Goal: Task Accomplishment & Management: Use online tool/utility

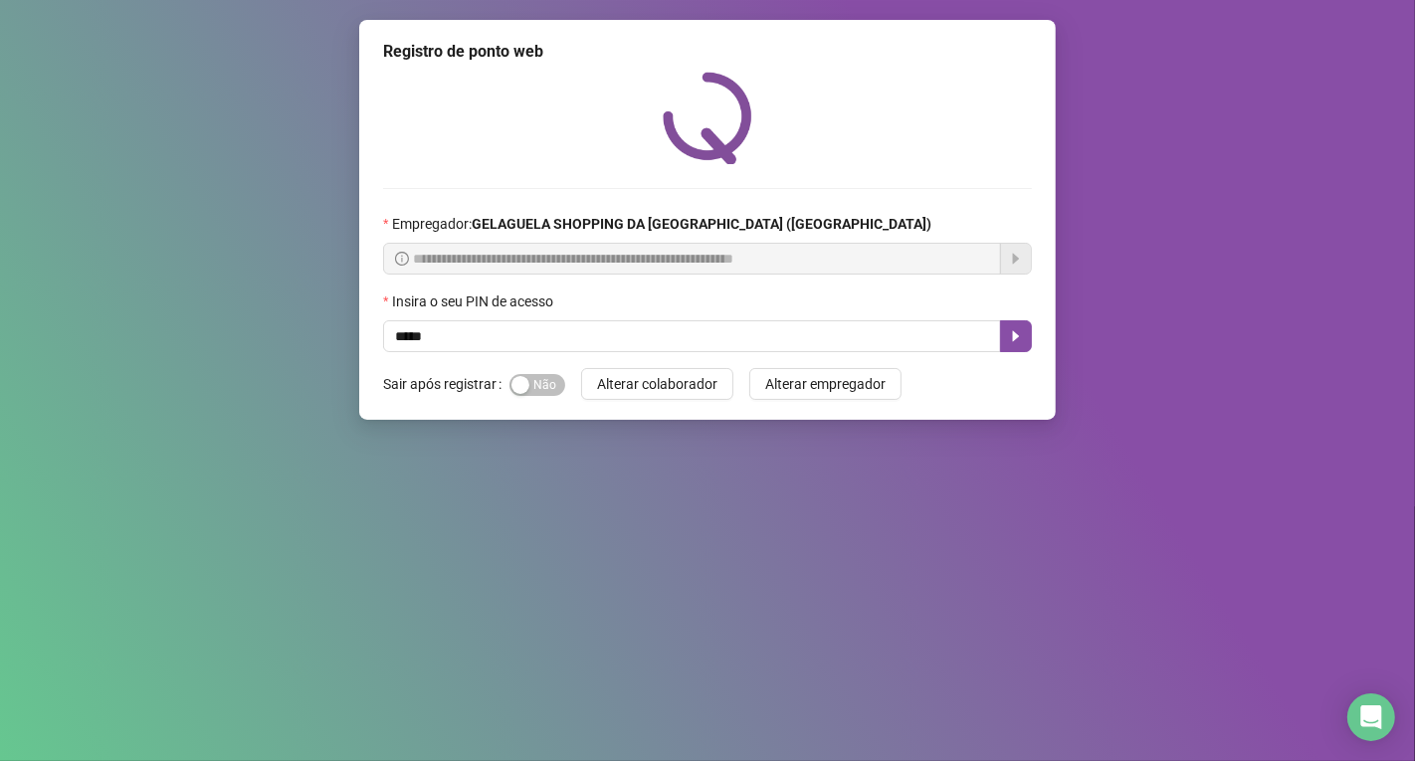
type input "*****"
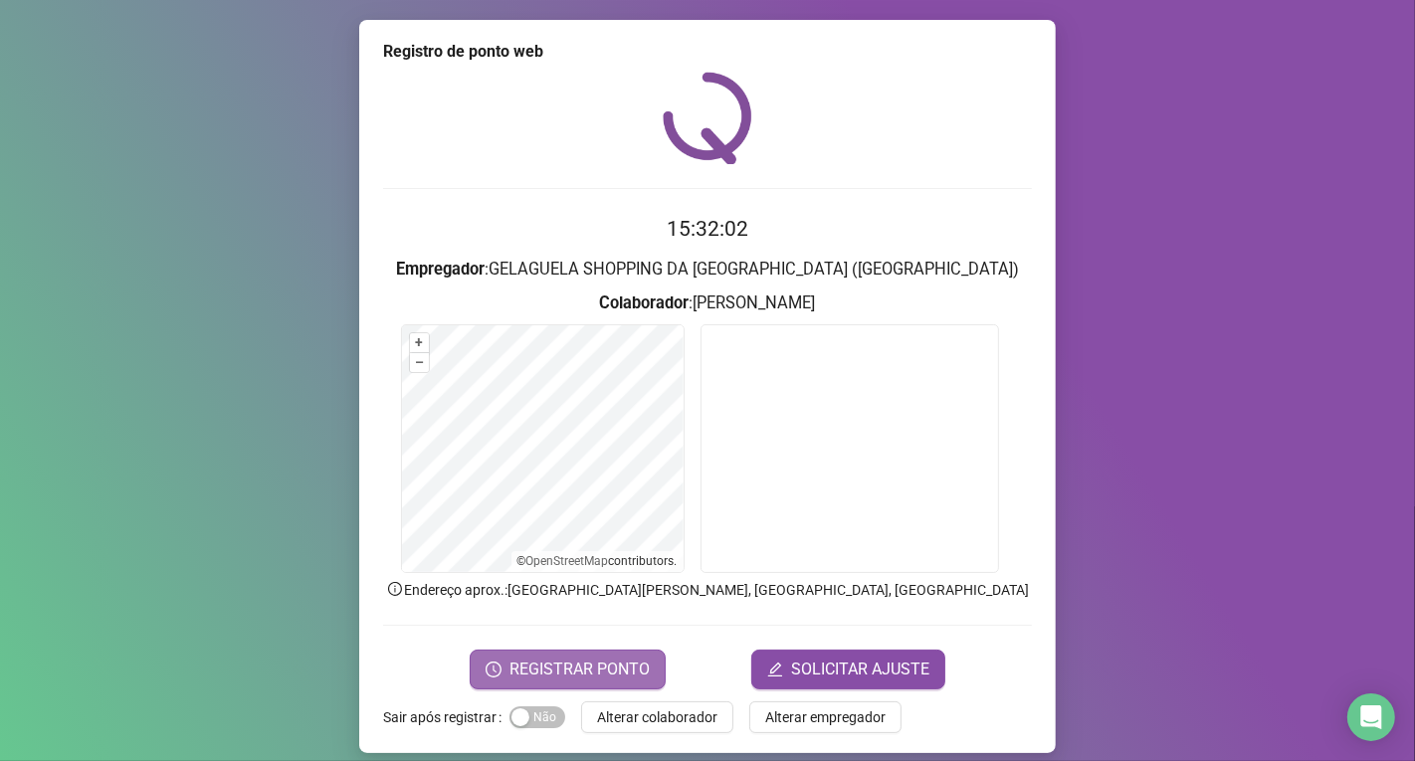
click at [562, 670] on span "REGISTRAR PONTO" at bounding box center [580, 670] width 140 height 24
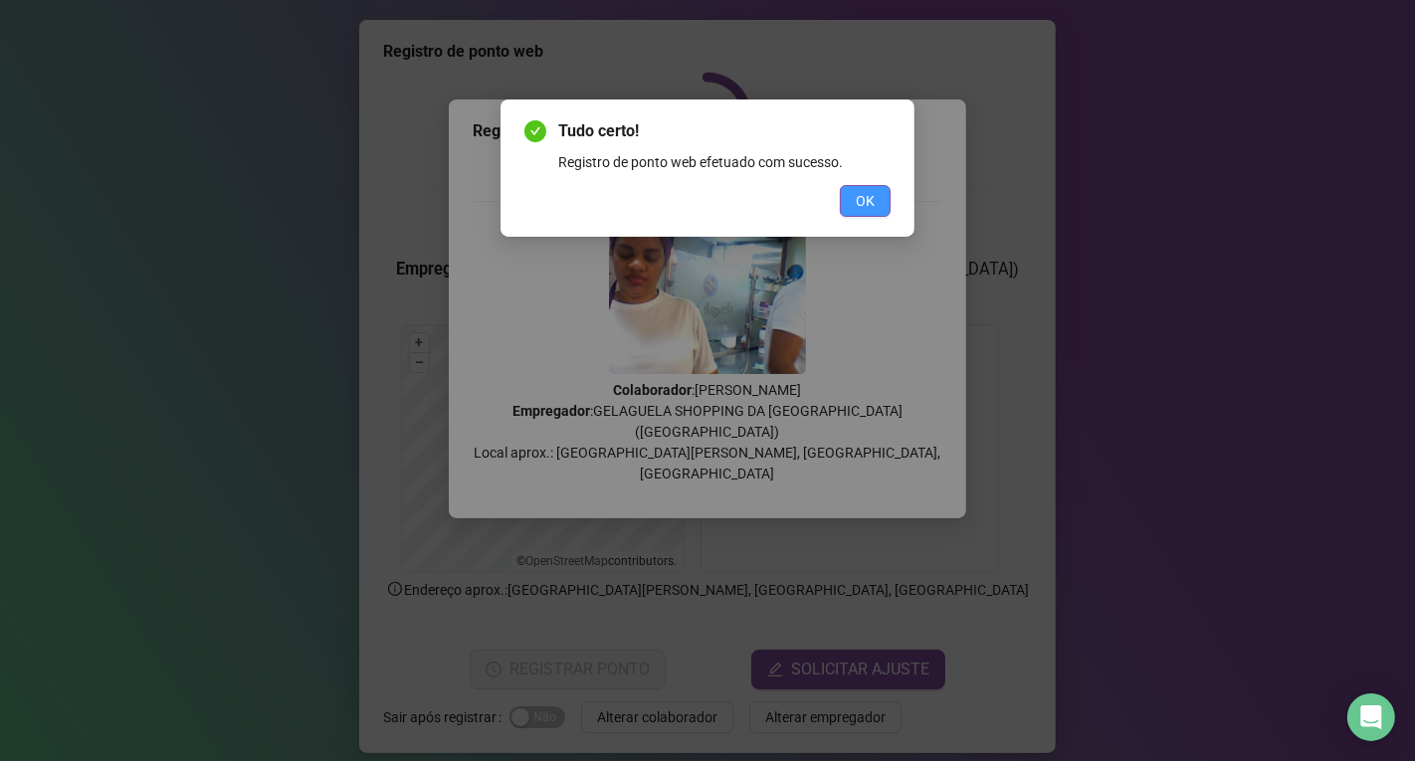
click at [861, 192] on span "OK" at bounding box center [865, 201] width 19 height 22
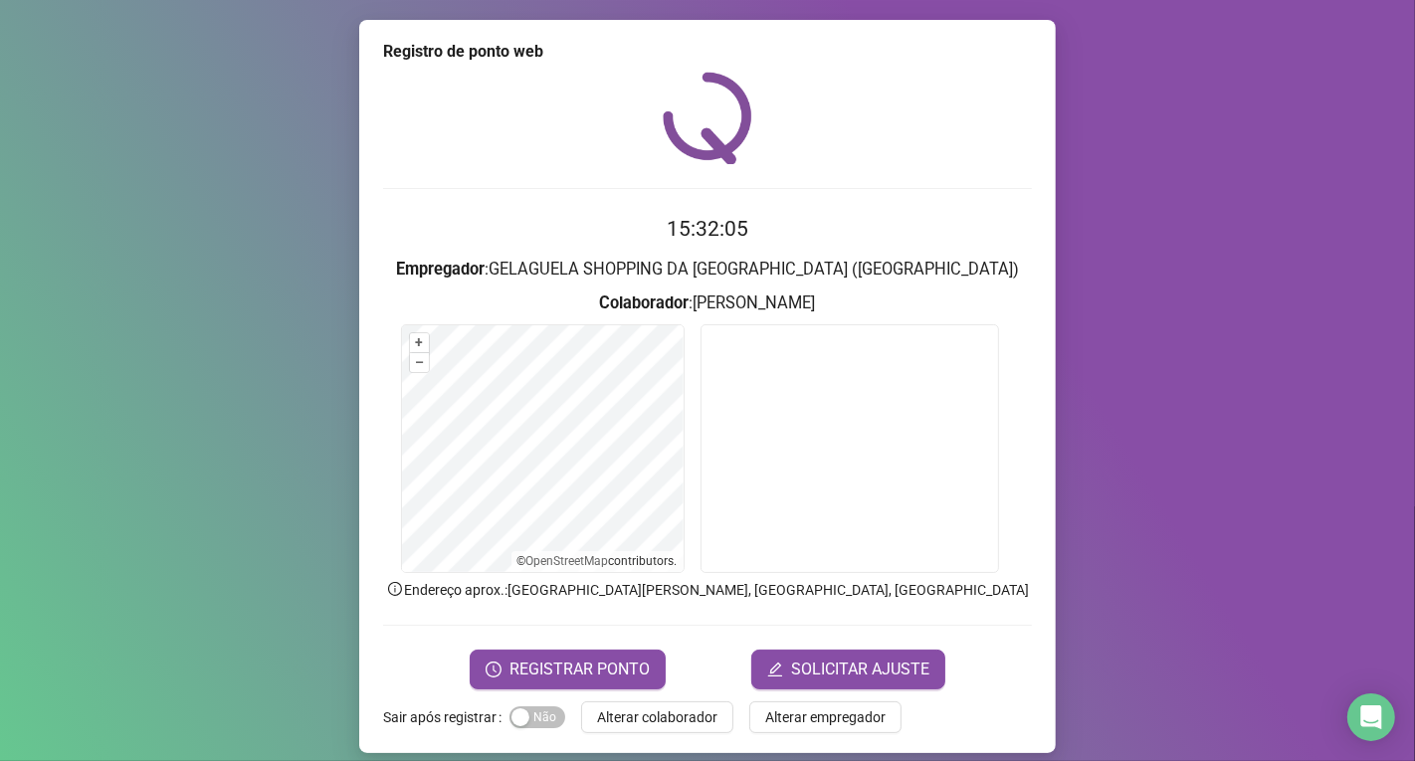
click at [665, 708] on span "Alterar colaborador" at bounding box center [657, 718] width 120 height 22
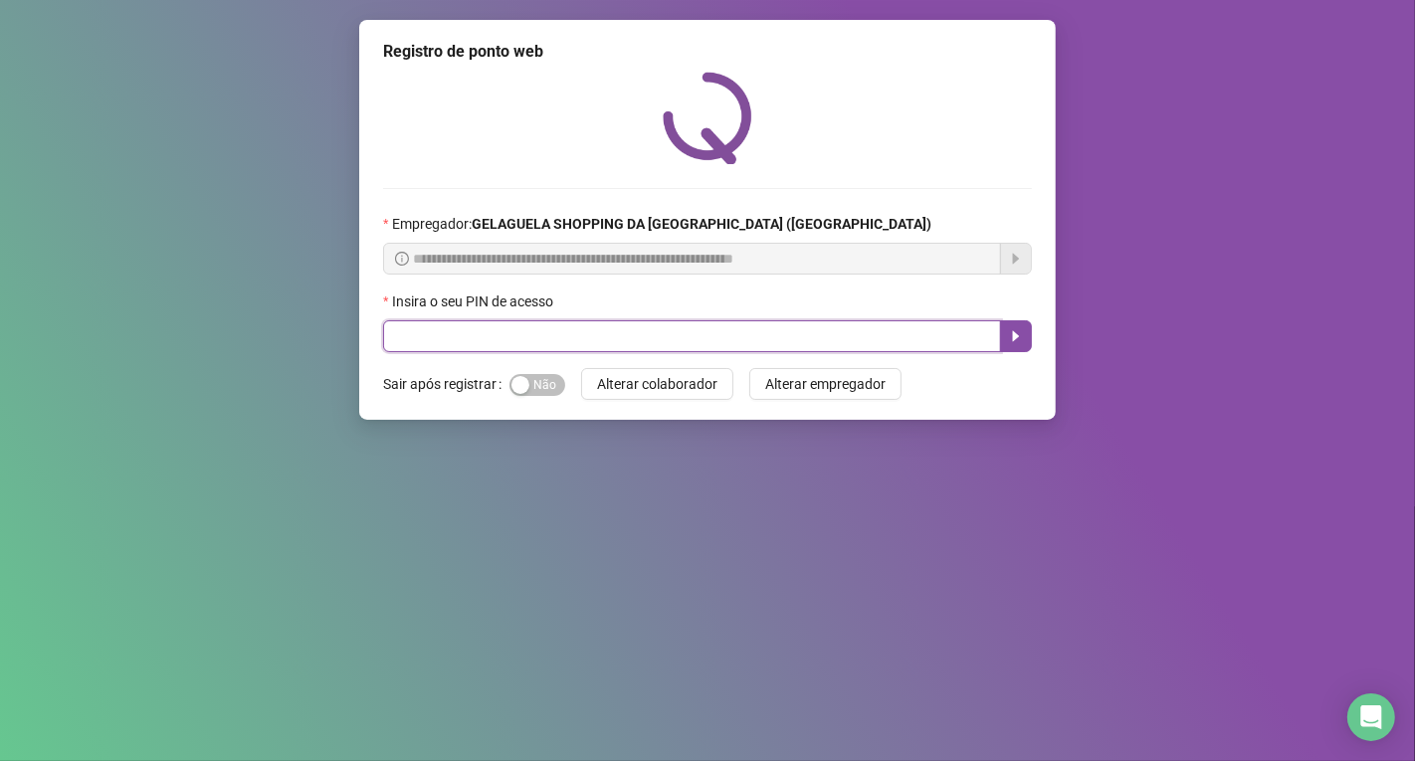
drag, startPoint x: 603, startPoint y: 328, endPoint x: 620, endPoint y: 340, distance: 20.7
click at [614, 336] on input "text" at bounding box center [692, 336] width 618 height 32
click at [621, 340] on input "text" at bounding box center [692, 336] width 618 height 32
type input "*****"
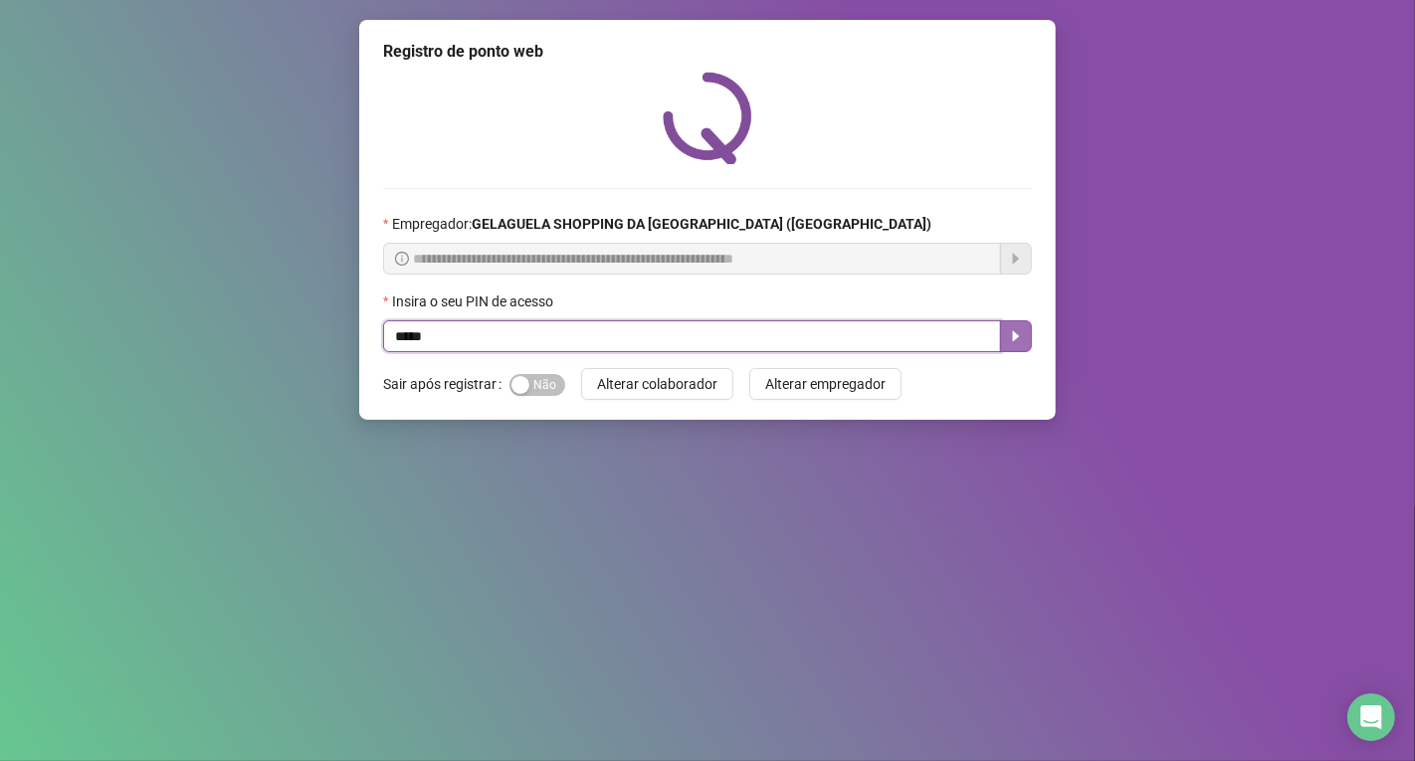
click at [1016, 342] on icon "caret-right" at bounding box center [1016, 336] width 7 height 11
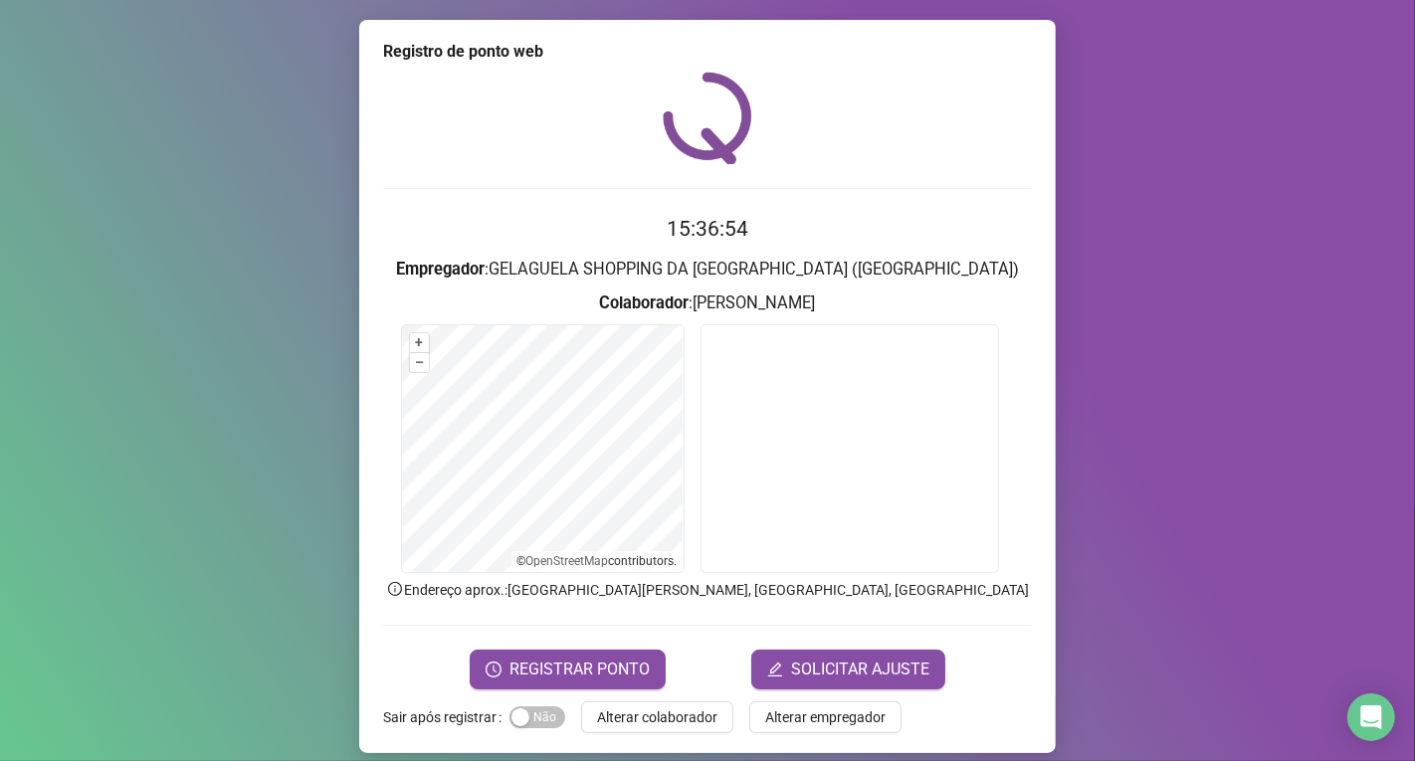
scroll to position [14, 0]
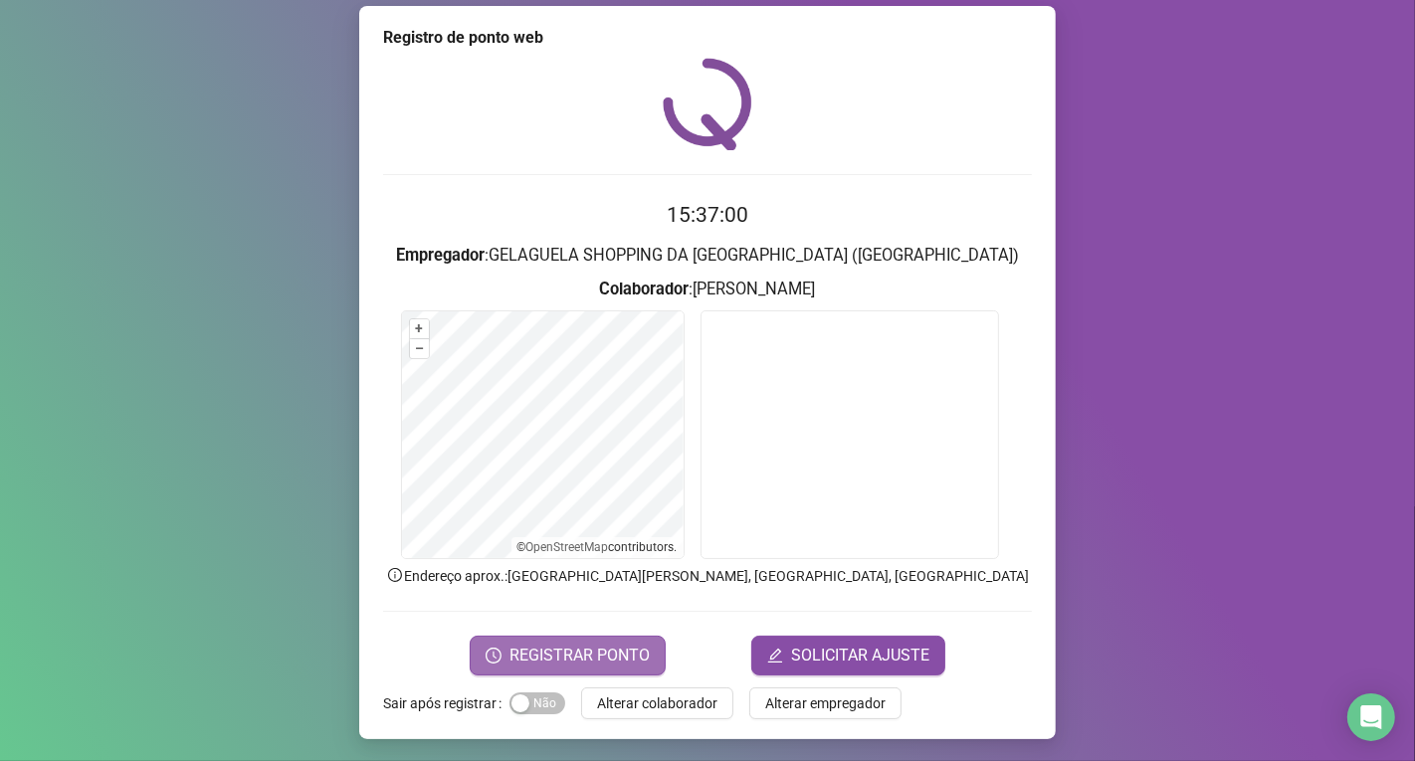
click at [510, 649] on span "REGISTRAR PONTO" at bounding box center [580, 656] width 140 height 24
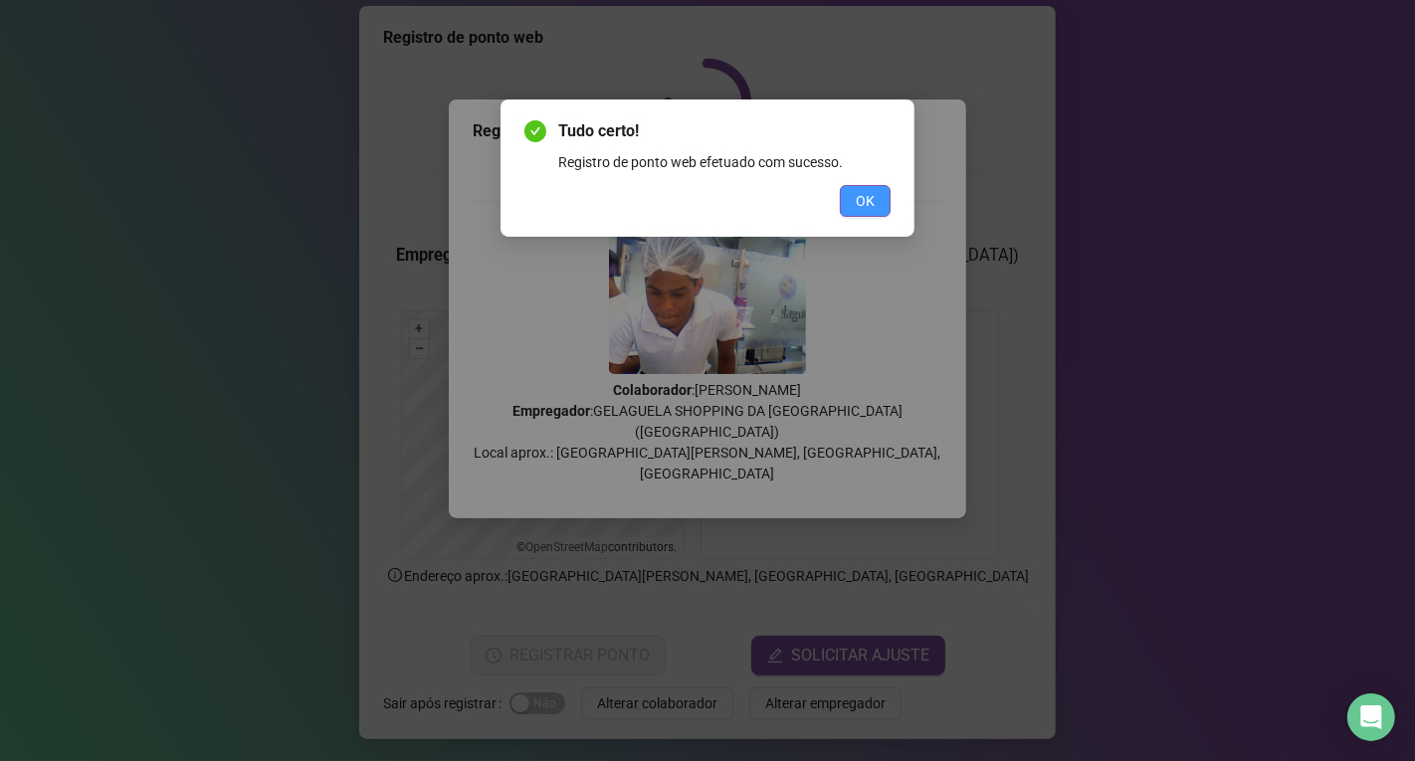
click at [882, 199] on button "OK" at bounding box center [865, 201] width 51 height 32
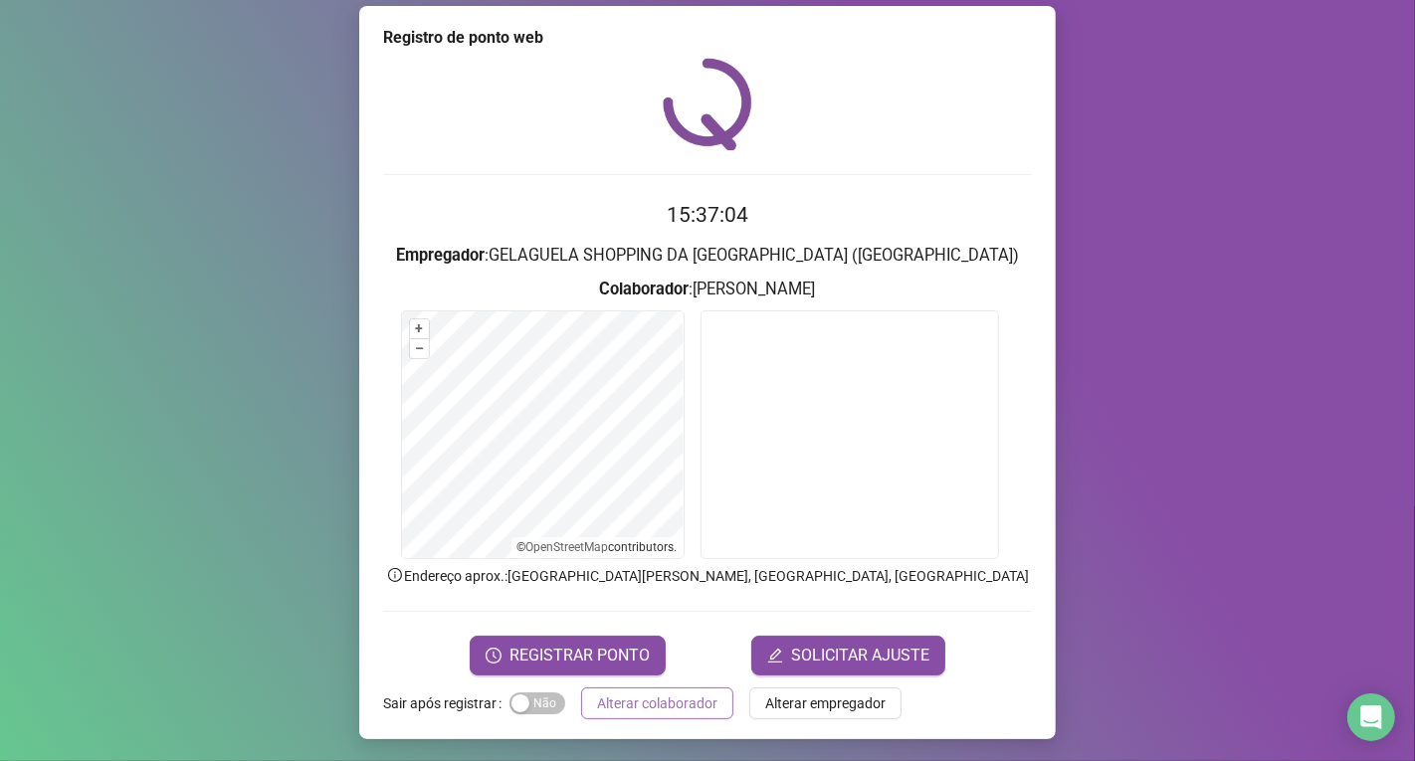
click at [677, 693] on span "Alterar colaborador" at bounding box center [657, 704] width 120 height 22
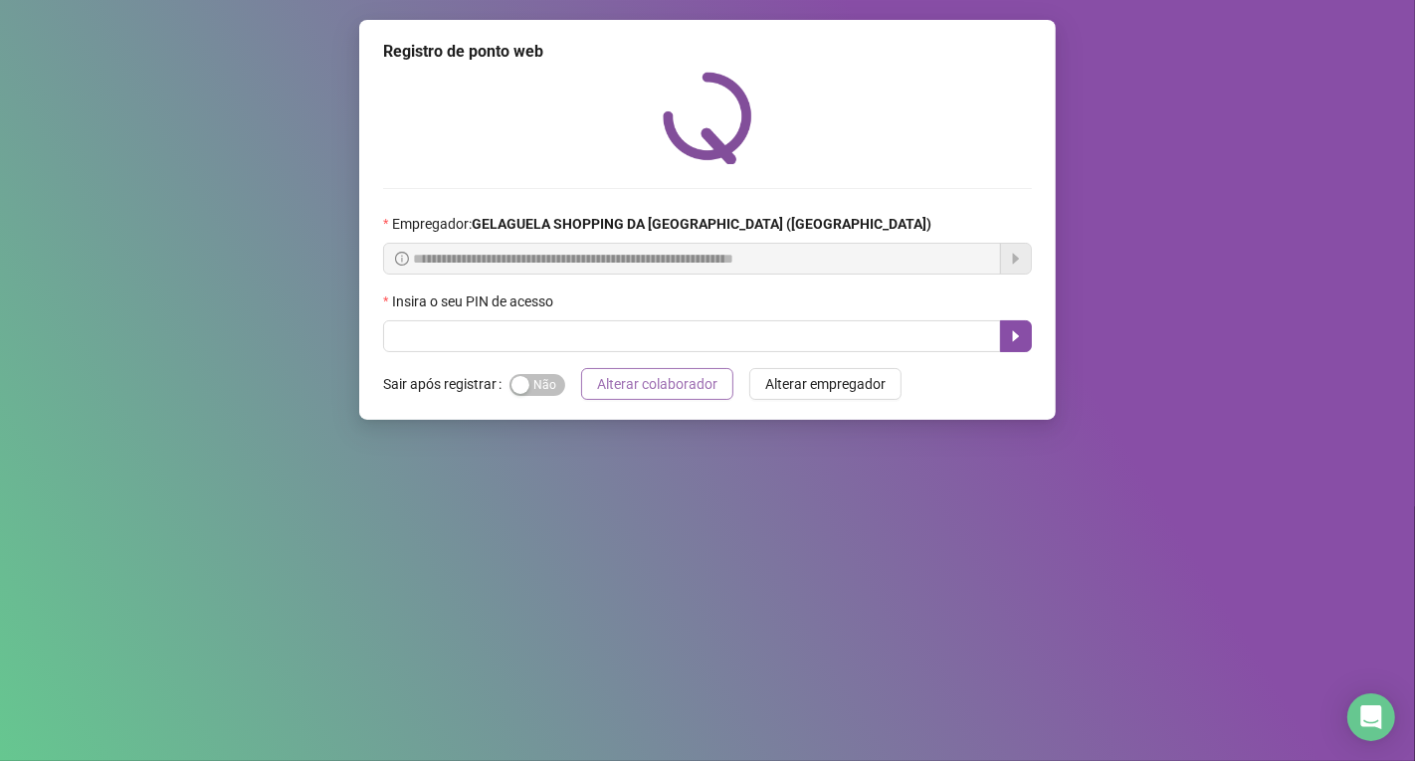
scroll to position [0, 0]
click at [748, 348] on input "text" at bounding box center [692, 336] width 618 height 32
type input "*****"
click at [1016, 333] on icon "caret-right" at bounding box center [1016, 336] width 16 height 16
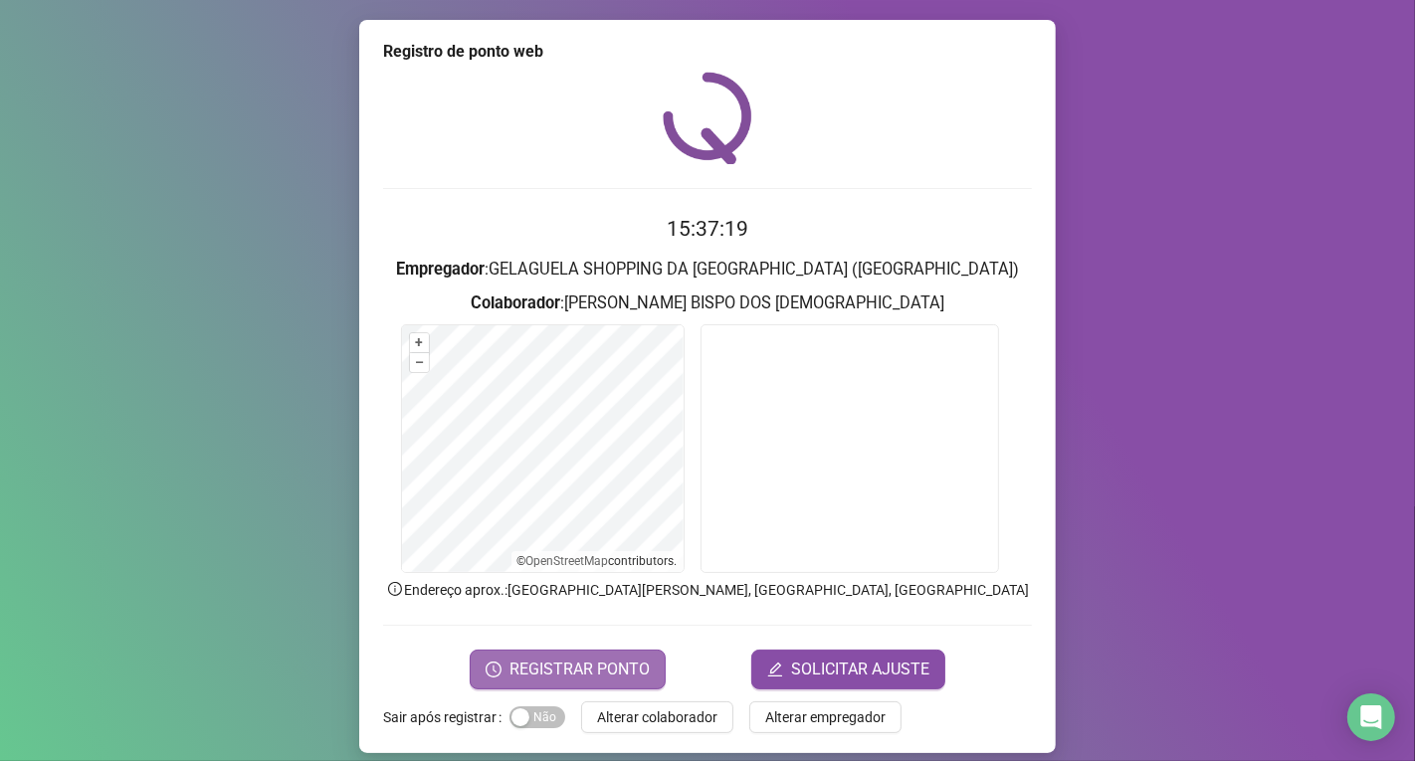
click at [601, 668] on span "REGISTRAR PONTO" at bounding box center [580, 670] width 140 height 24
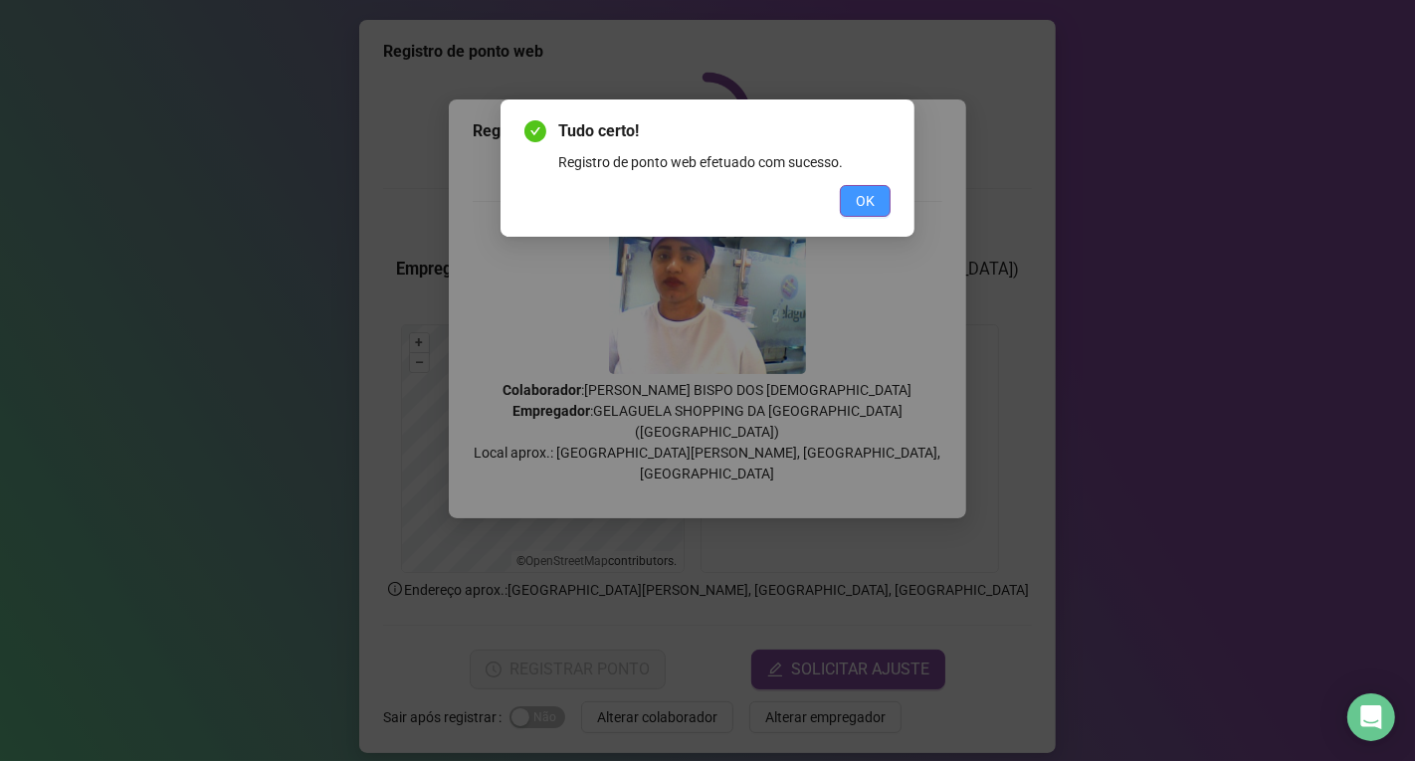
click at [856, 204] on span "OK" at bounding box center [865, 201] width 19 height 22
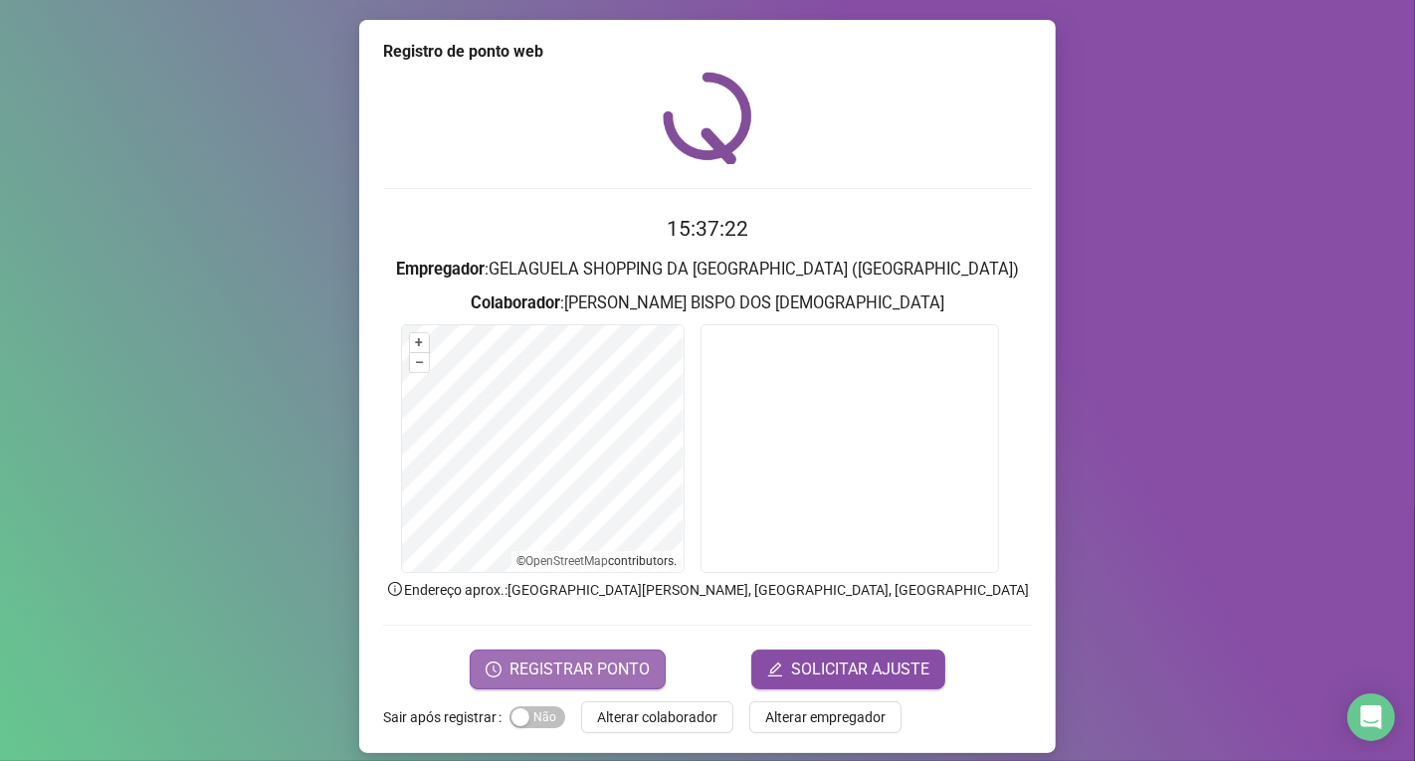
click at [611, 660] on span "REGISTRAR PONTO" at bounding box center [580, 670] width 140 height 24
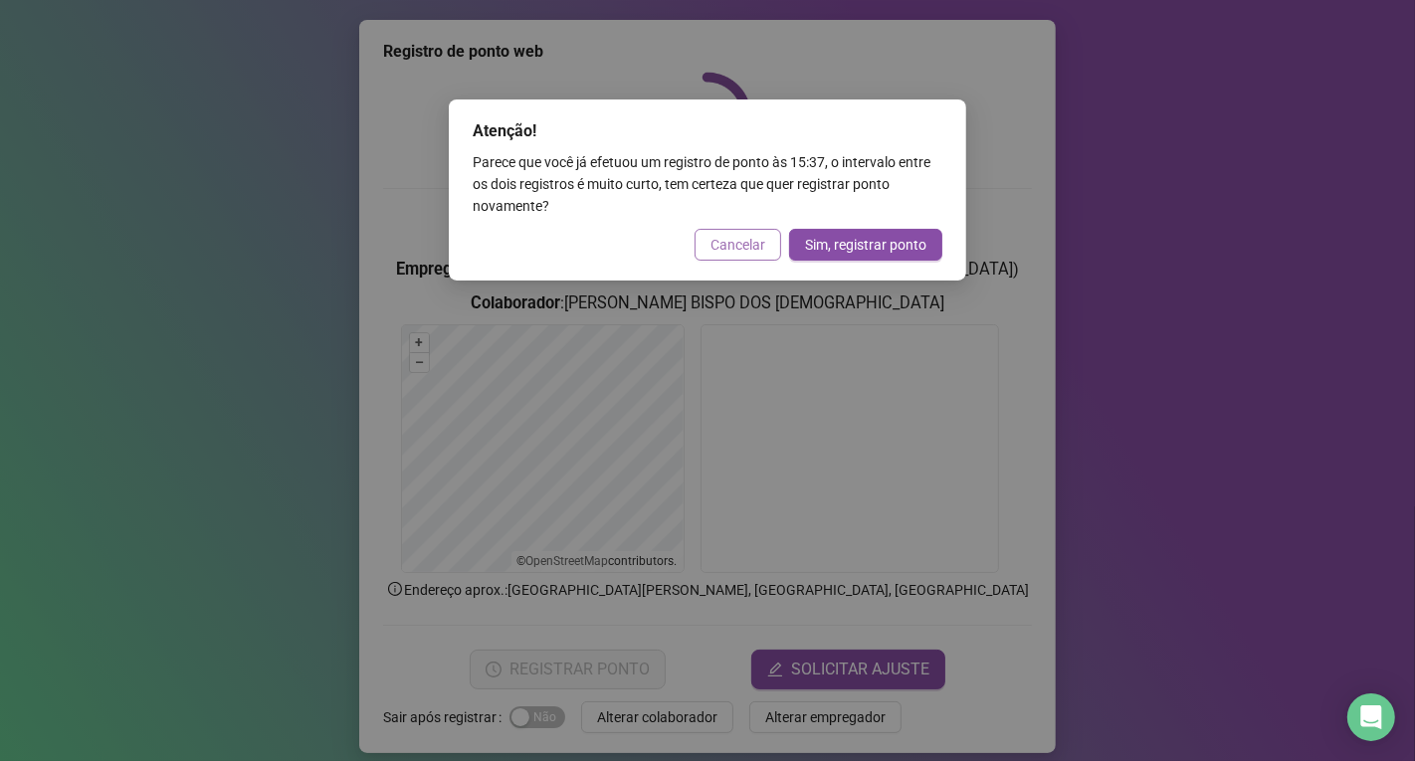
click at [757, 242] on span "Cancelar" at bounding box center [738, 245] width 55 height 22
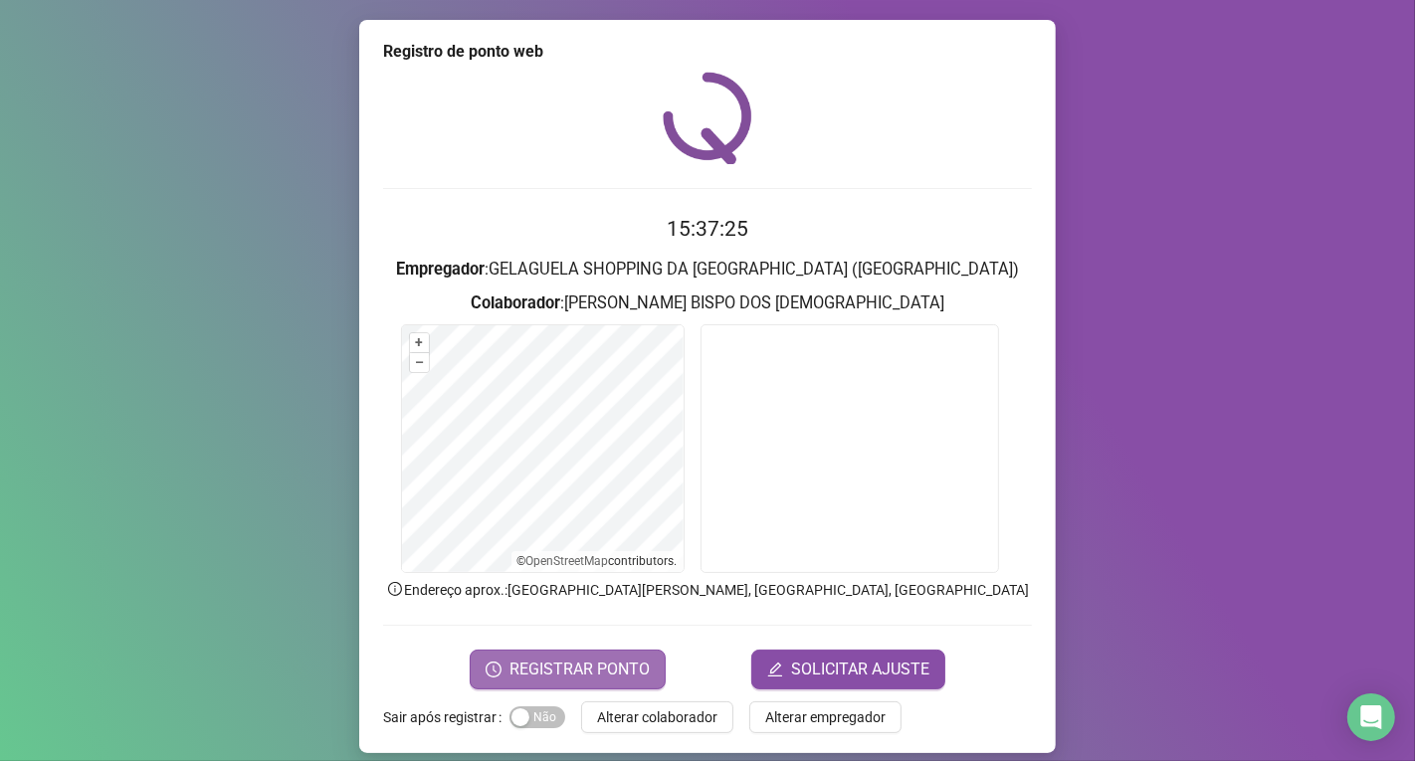
click at [621, 650] on button "REGISTRAR PONTO" at bounding box center [568, 670] width 196 height 40
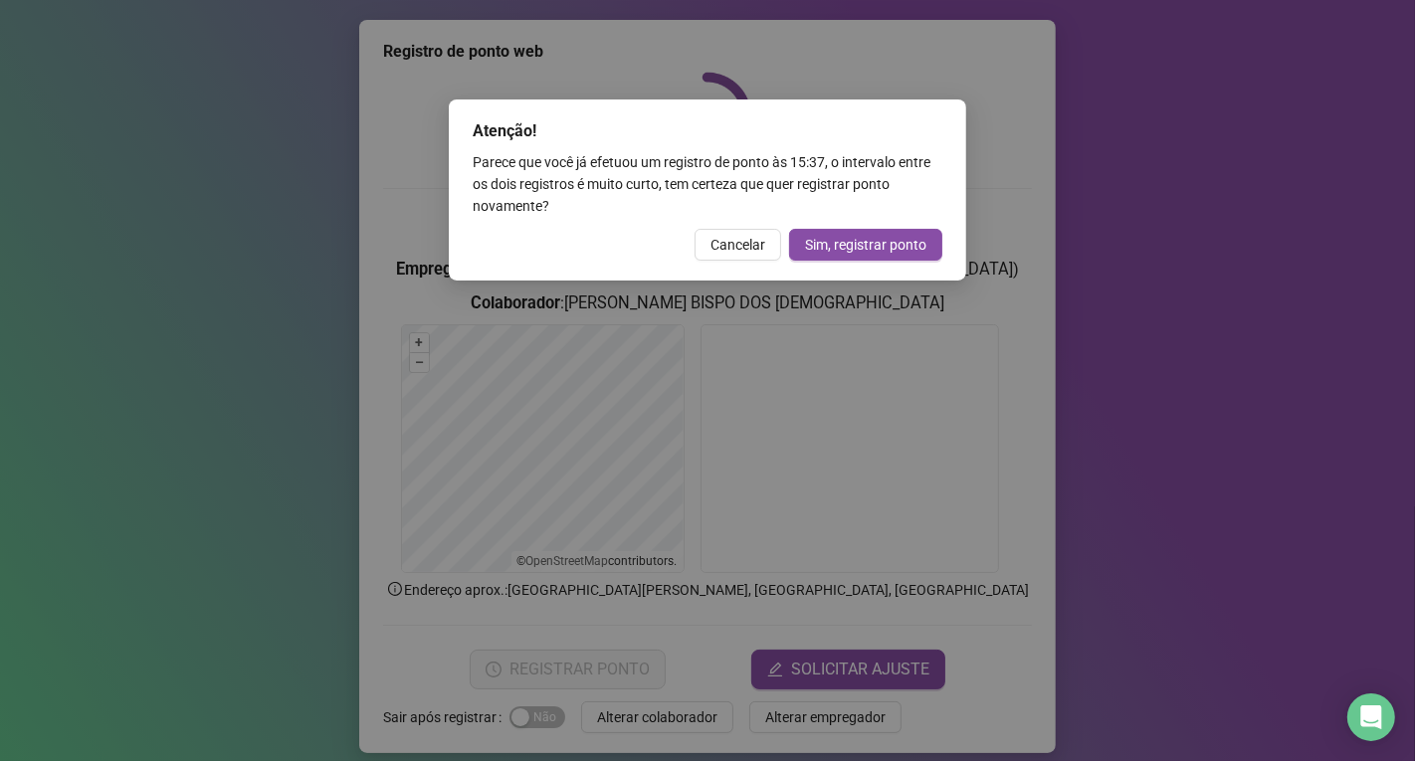
click at [733, 243] on span "Cancelar" at bounding box center [738, 245] width 55 height 22
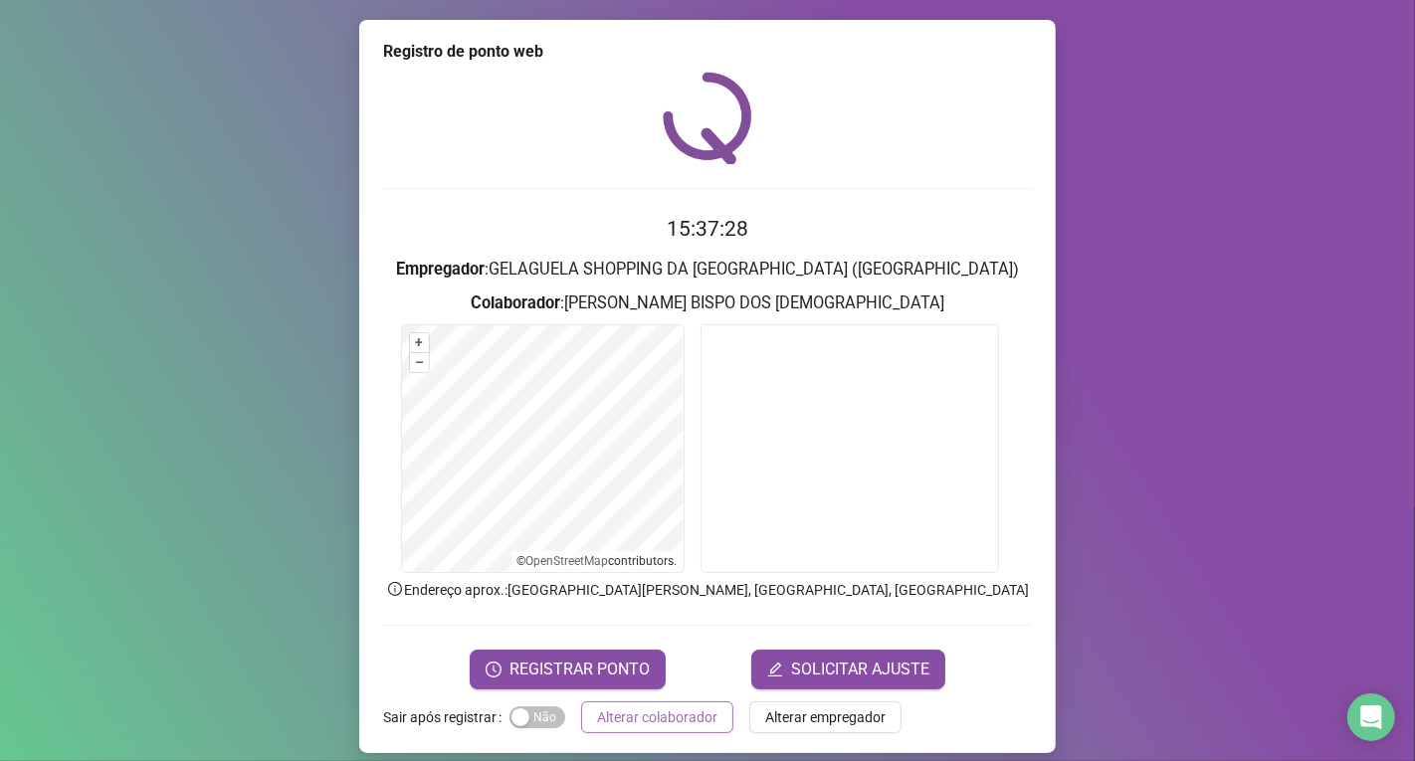
click at [655, 723] on span "Alterar colaborador" at bounding box center [657, 718] width 120 height 22
